Goal: Transaction & Acquisition: Purchase product/service

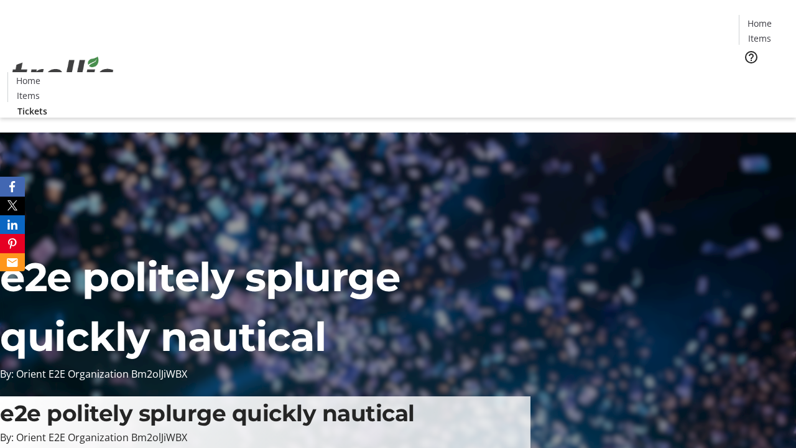
click at [749, 72] on span "Tickets" at bounding box center [764, 78] width 30 height 13
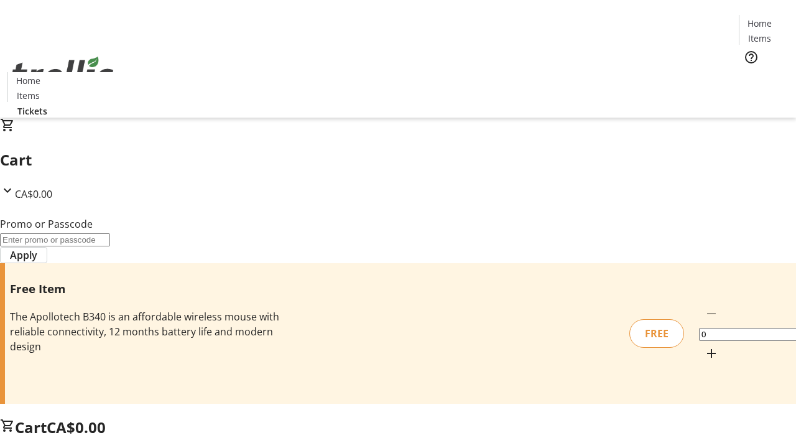
click at [704, 346] on mat-icon "Increment by one" at bounding box center [711, 353] width 15 height 15
type input "1"
